Goal: Transaction & Acquisition: Purchase product/service

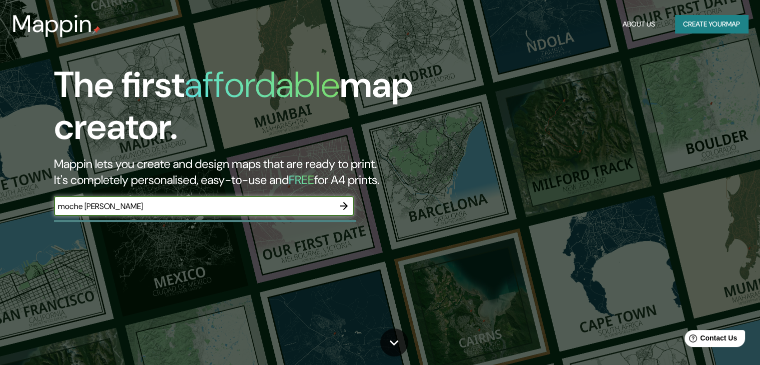
type input "moche [PERSON_NAME]"
click at [345, 204] on icon "button" at bounding box center [344, 206] width 8 height 8
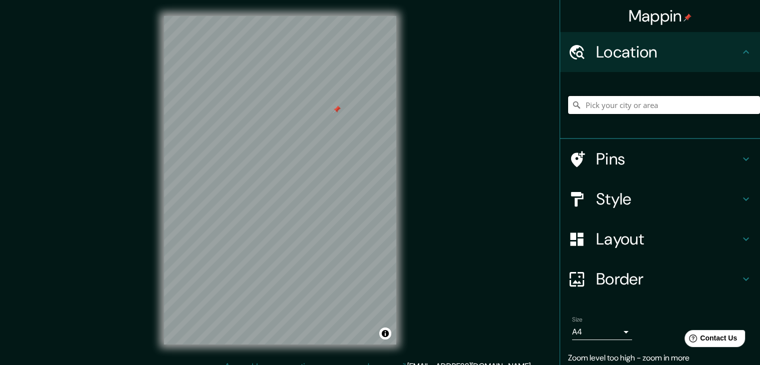
click at [632, 103] on input "Pick your city or area" at bounding box center [664, 105] width 192 height 18
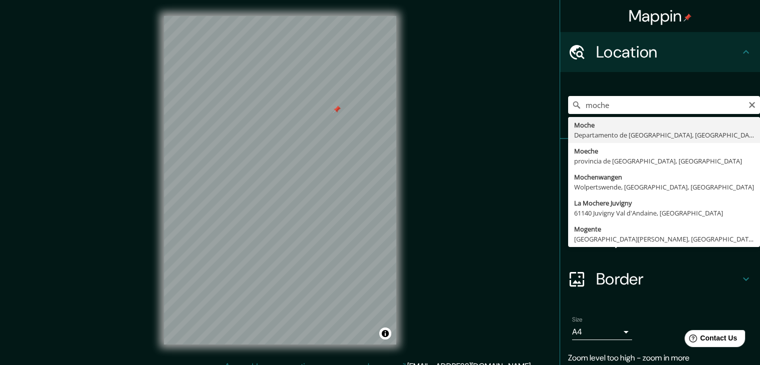
type input "Moche, Departamento de [GEOGRAPHIC_DATA], [GEOGRAPHIC_DATA]"
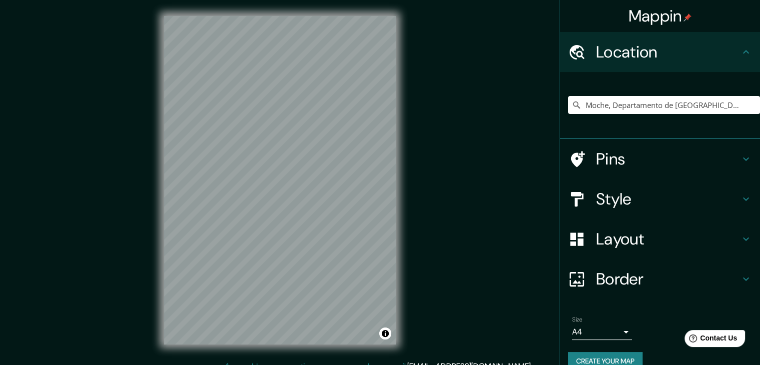
click at [647, 162] on h4 "Pins" at bounding box center [668, 159] width 144 height 20
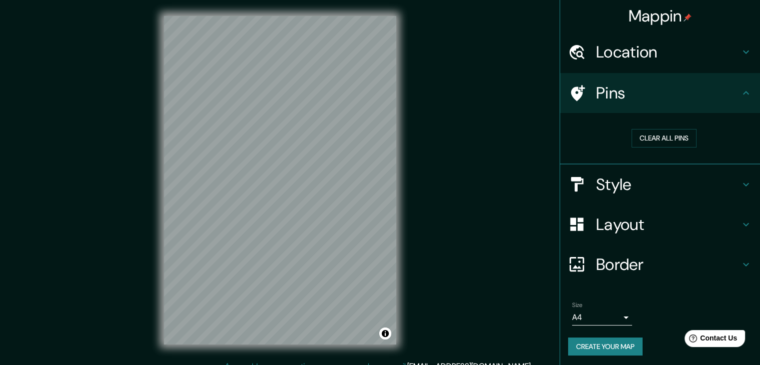
click at [648, 184] on h4 "Style" at bounding box center [668, 184] width 144 height 20
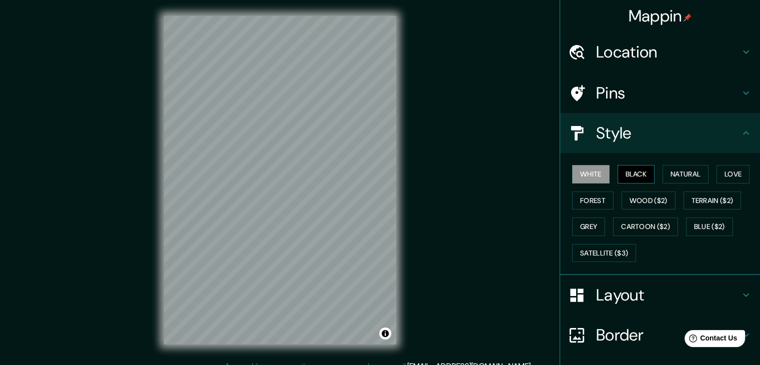
click at [648, 176] on button "Black" at bounding box center [635, 174] width 37 height 18
click at [591, 171] on button "White" at bounding box center [590, 174] width 37 height 18
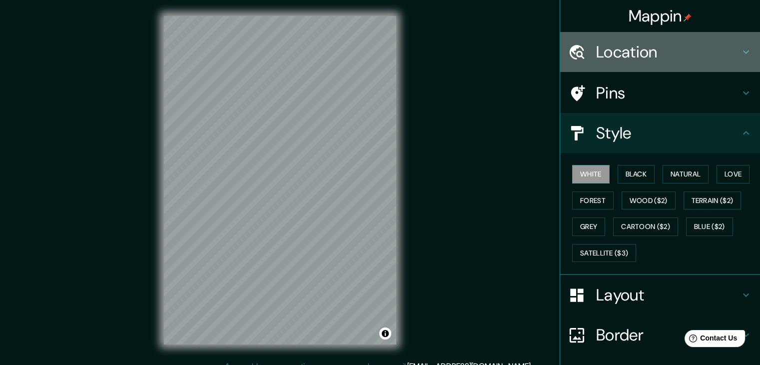
click at [701, 62] on div "Location" at bounding box center [660, 52] width 200 height 40
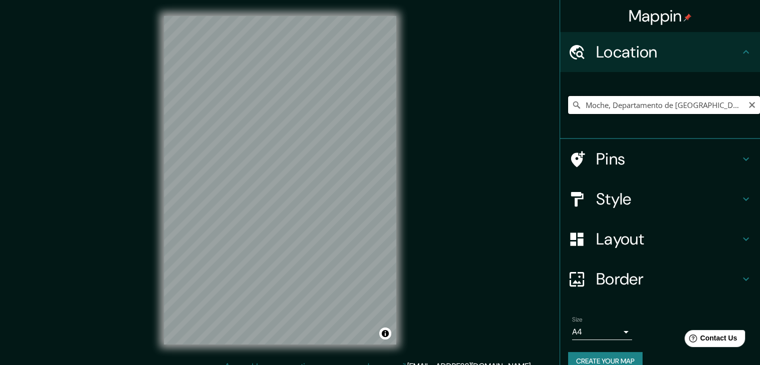
click at [743, 98] on input "Moche, Departamento de [GEOGRAPHIC_DATA], [GEOGRAPHIC_DATA]" at bounding box center [664, 105] width 192 height 18
